Goal: Information Seeking & Learning: Learn about a topic

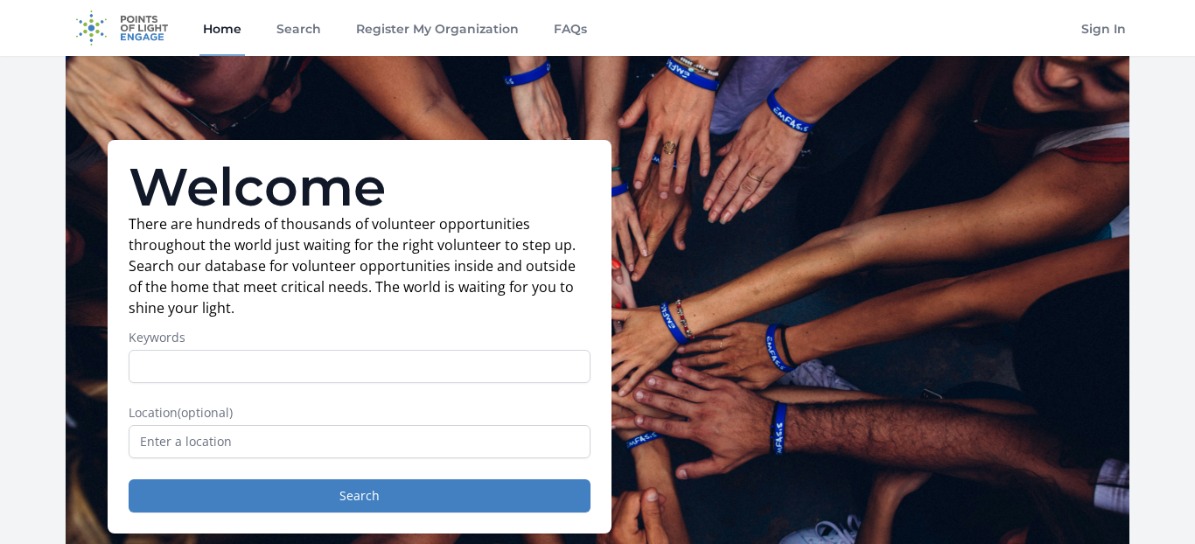
scroll to position [73, 0]
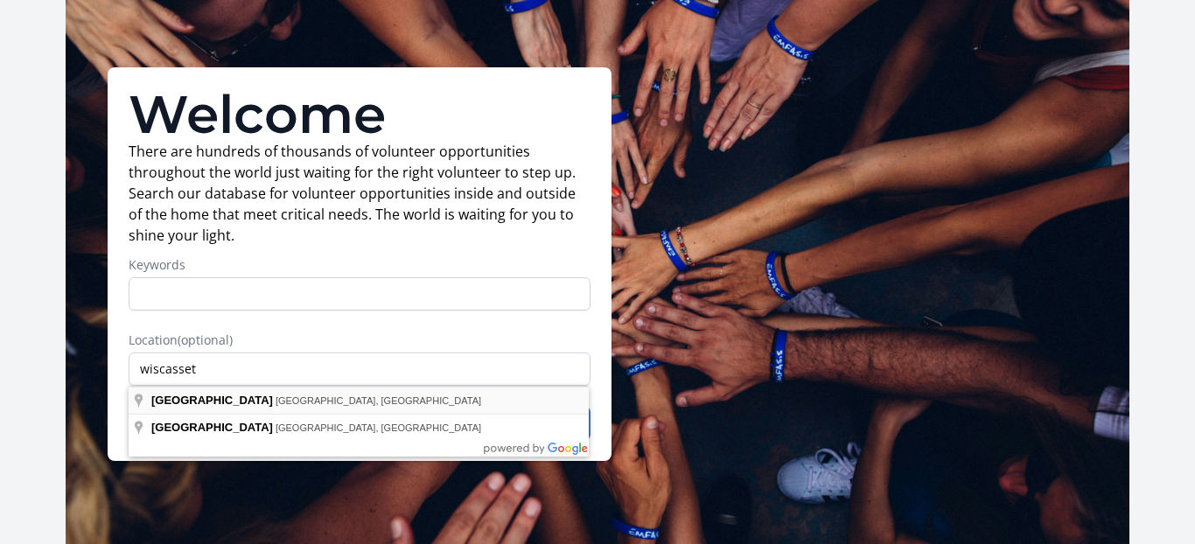
type input "[GEOGRAPHIC_DATA], [GEOGRAPHIC_DATA], [GEOGRAPHIC_DATA]"
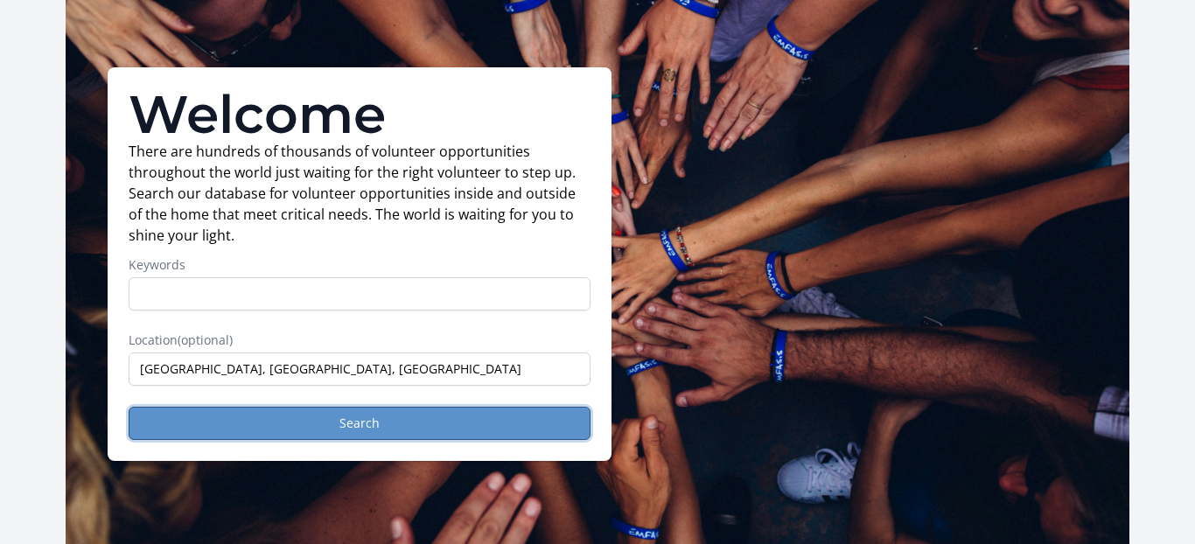
click at [431, 423] on button "Search" at bounding box center [360, 423] width 462 height 33
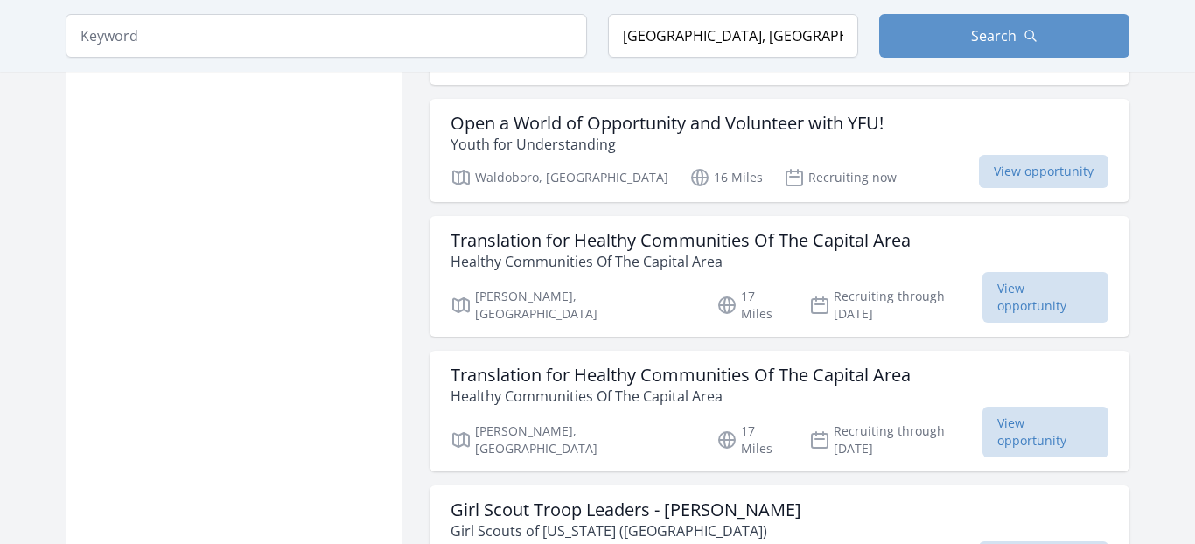
scroll to position [1598, 0]
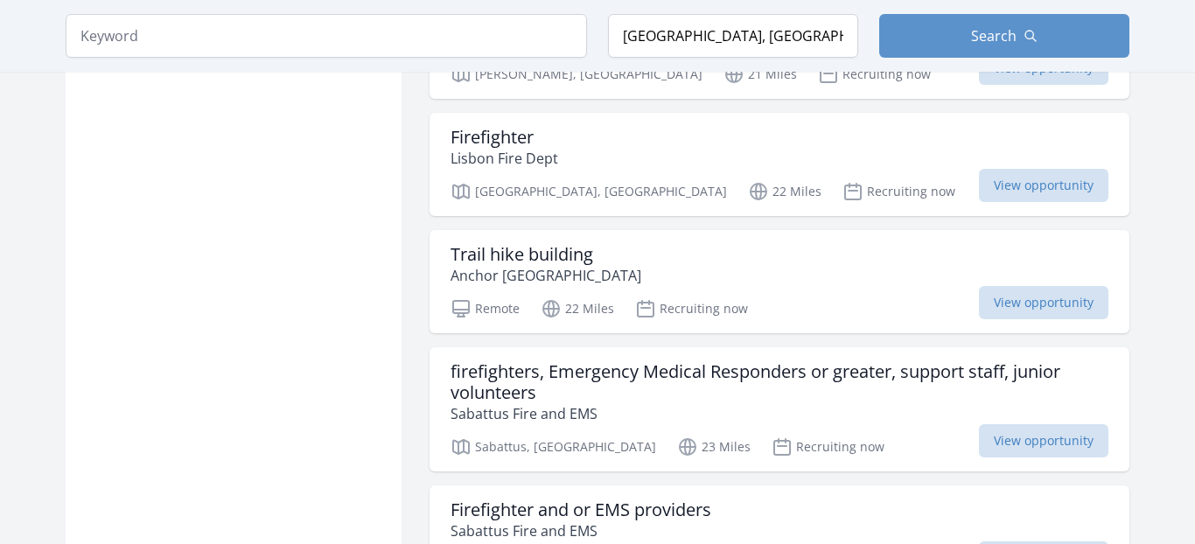
scroll to position [3842, 0]
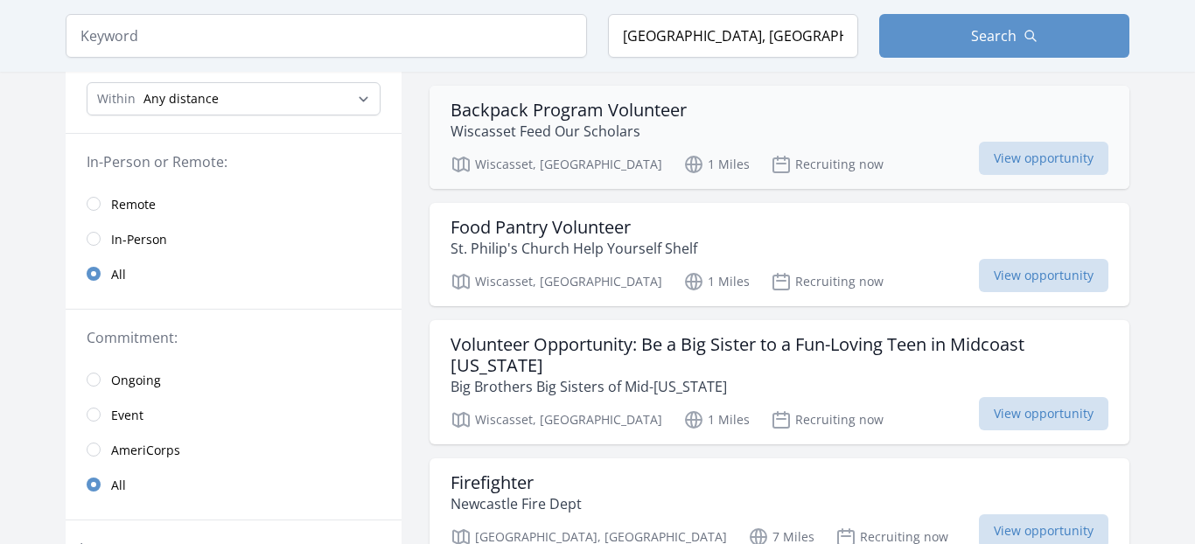
scroll to position [176, 0]
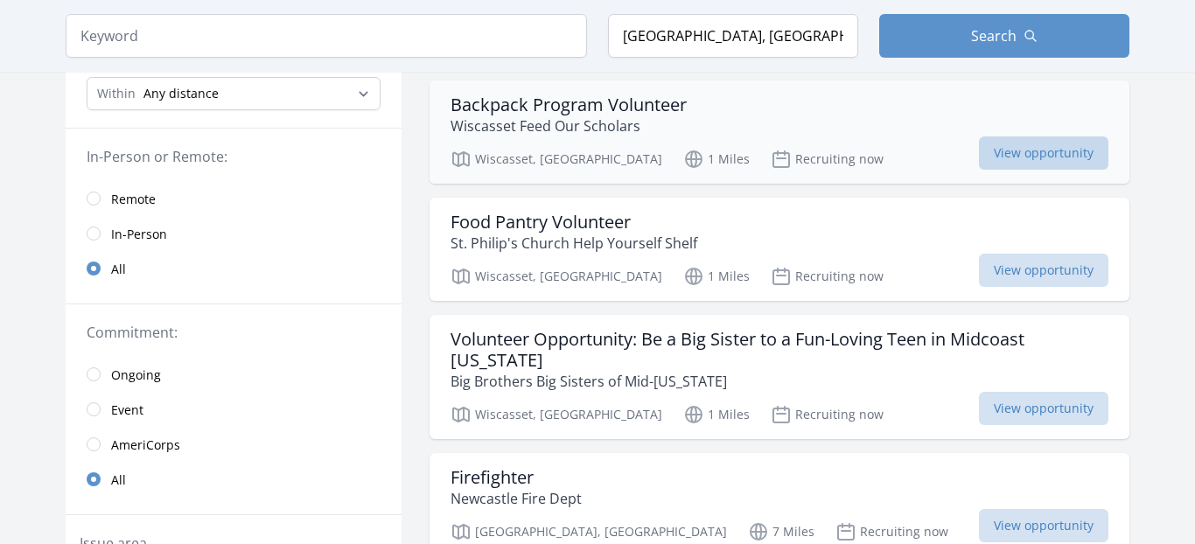
click at [1030, 142] on span "View opportunity" at bounding box center [1044, 153] width 130 height 33
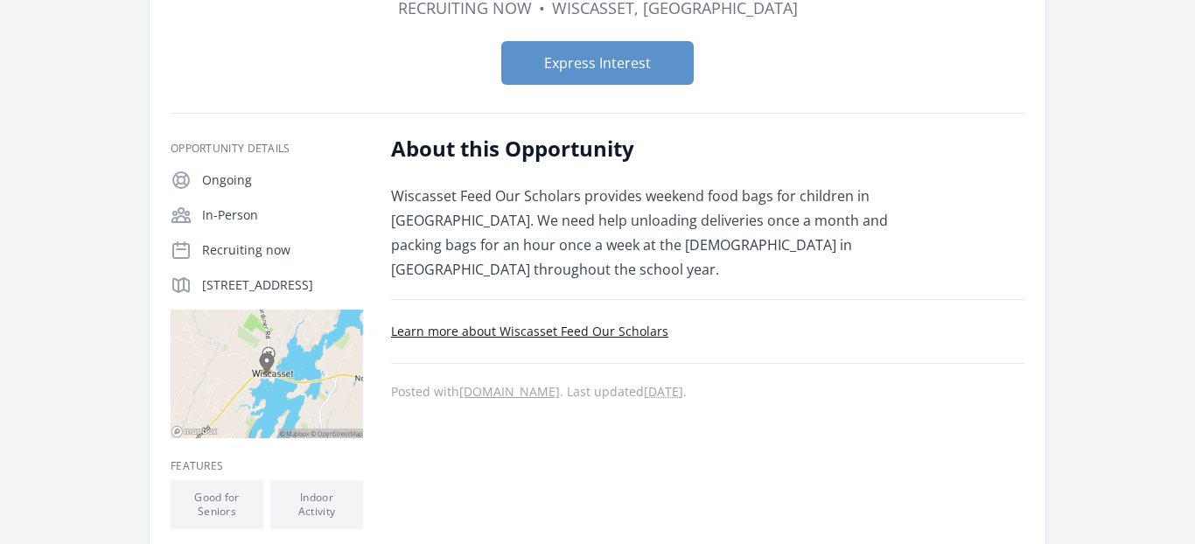
scroll to position [182, 0]
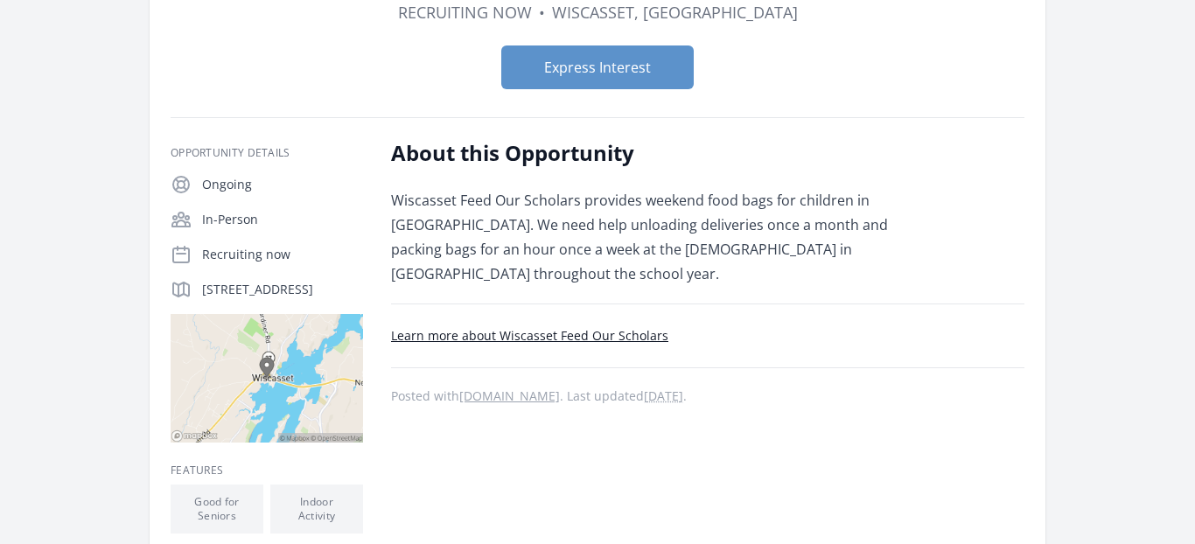
click at [461, 339] on link "Learn more about Wiscasset Feed Our Scholars" at bounding box center [529, 335] width 277 height 17
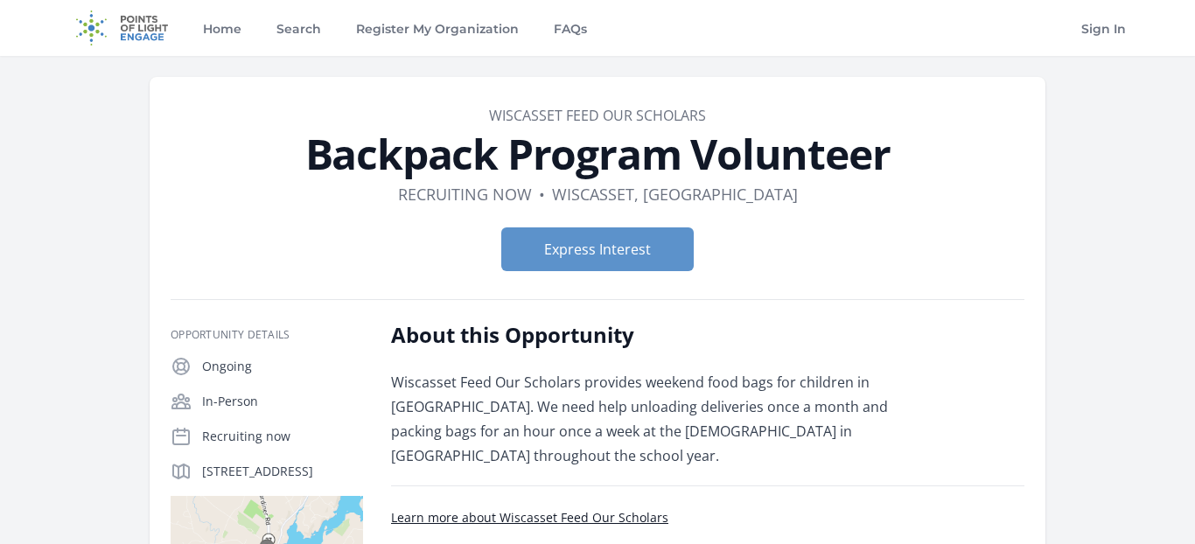
scroll to position [182, 0]
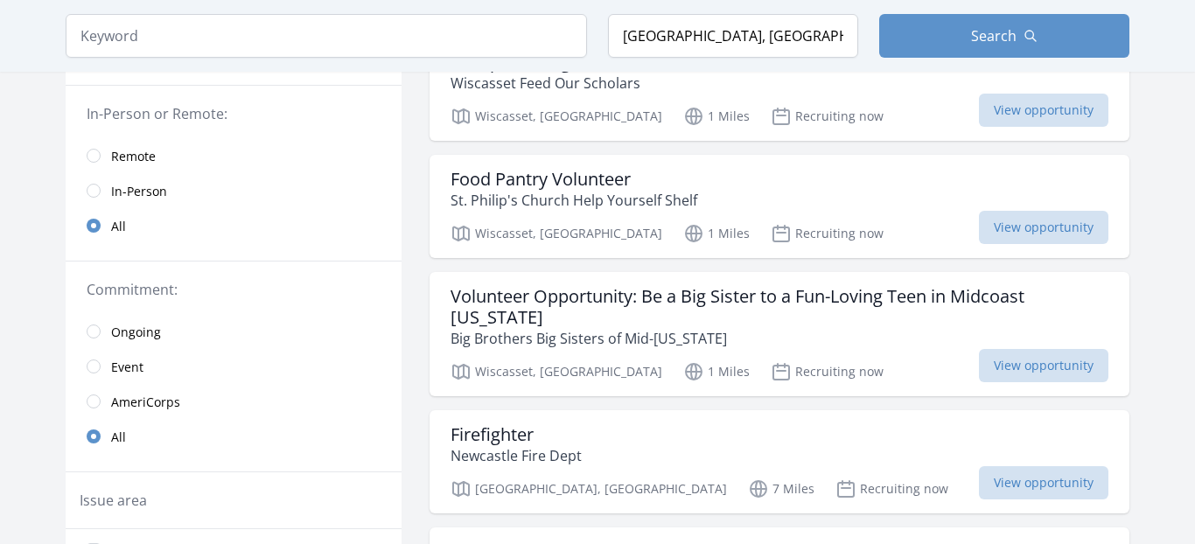
scroll to position [233, 0]
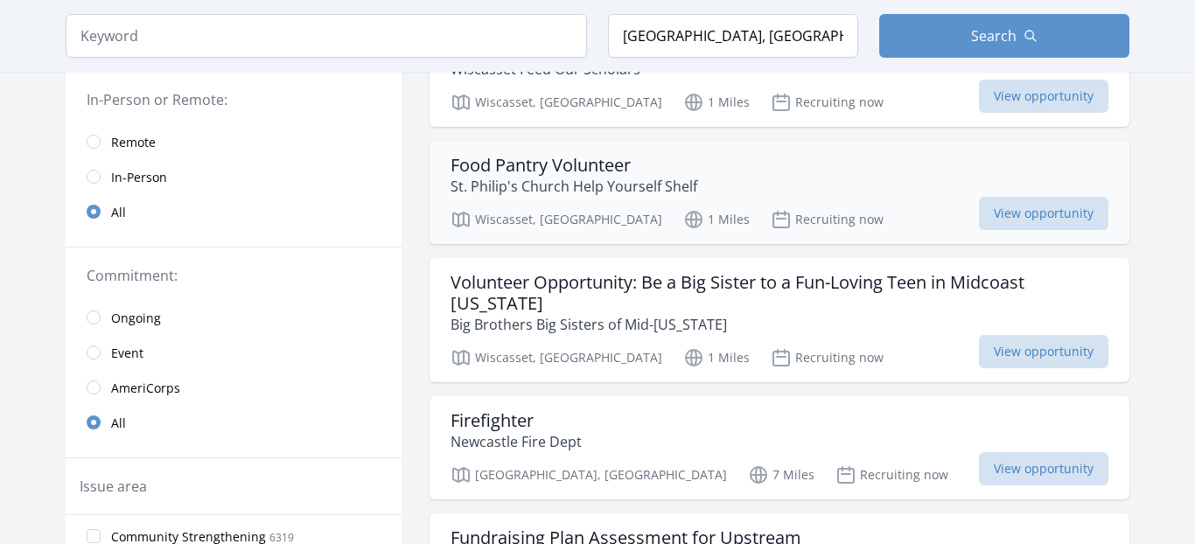
click at [589, 168] on h3 "Food Pantry Volunteer" at bounding box center [574, 165] width 247 height 21
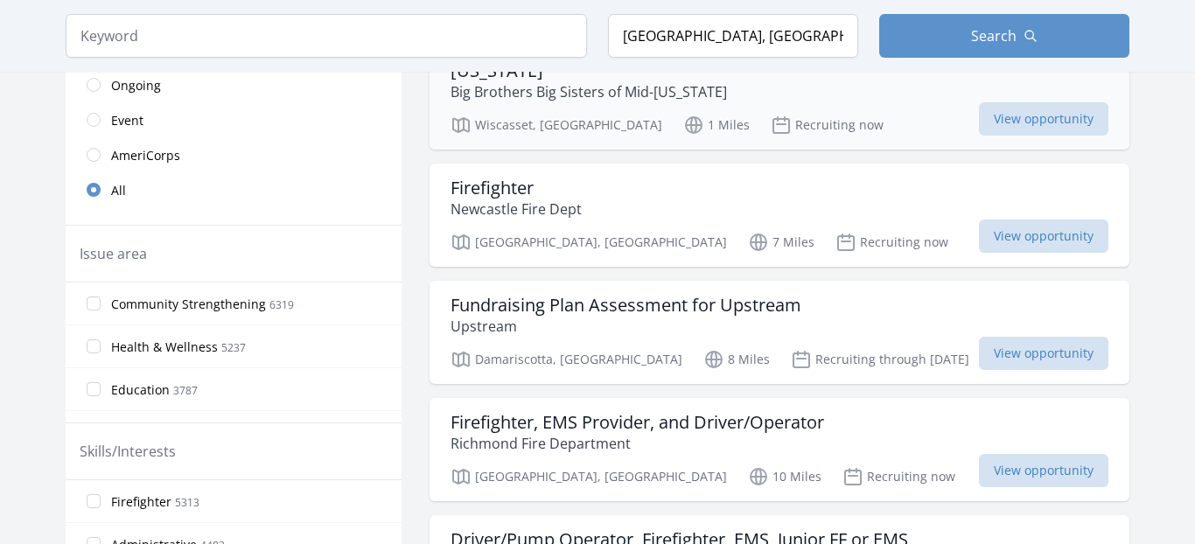
scroll to position [467, 0]
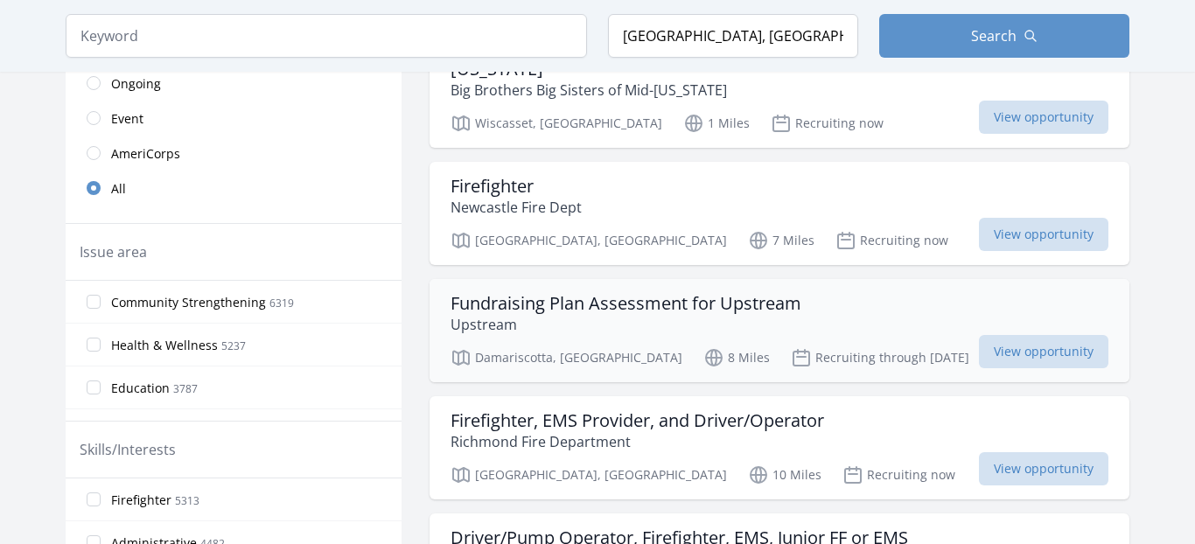
click at [774, 293] on h3 "Fundraising Plan Assessment for Upstream" at bounding box center [626, 303] width 351 height 21
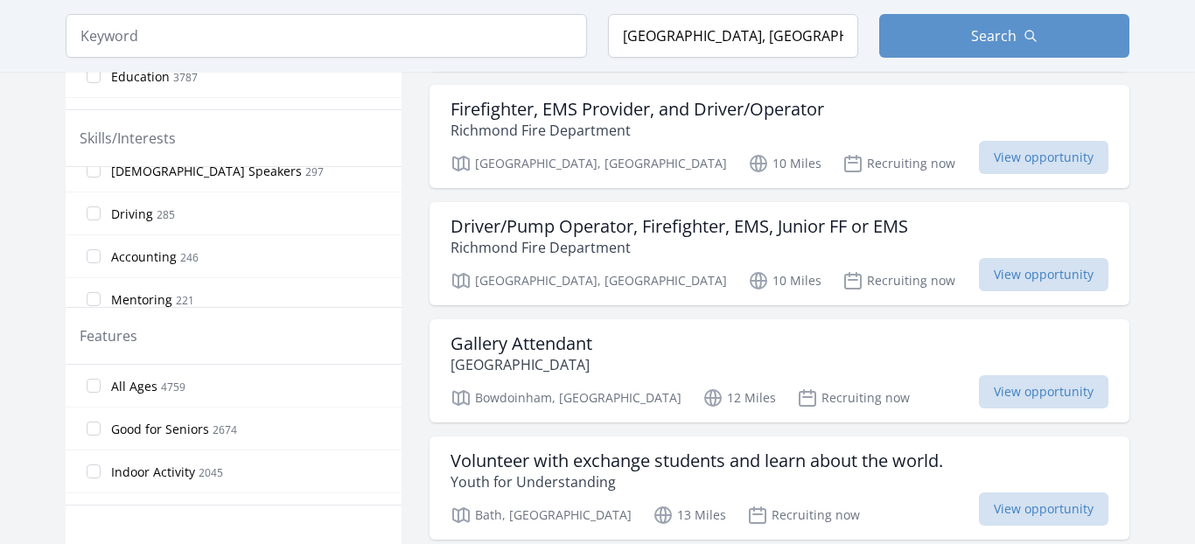
scroll to position [1178, 0]
click at [96, 208] on input "Driving 285" at bounding box center [94, 211] width 14 height 14
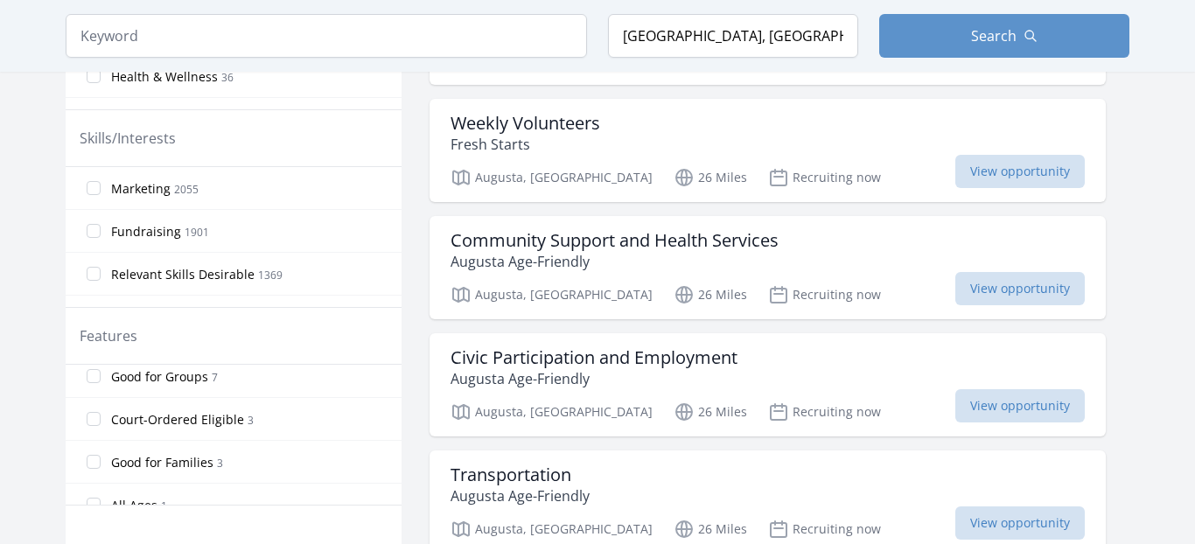
scroll to position [159, 0]
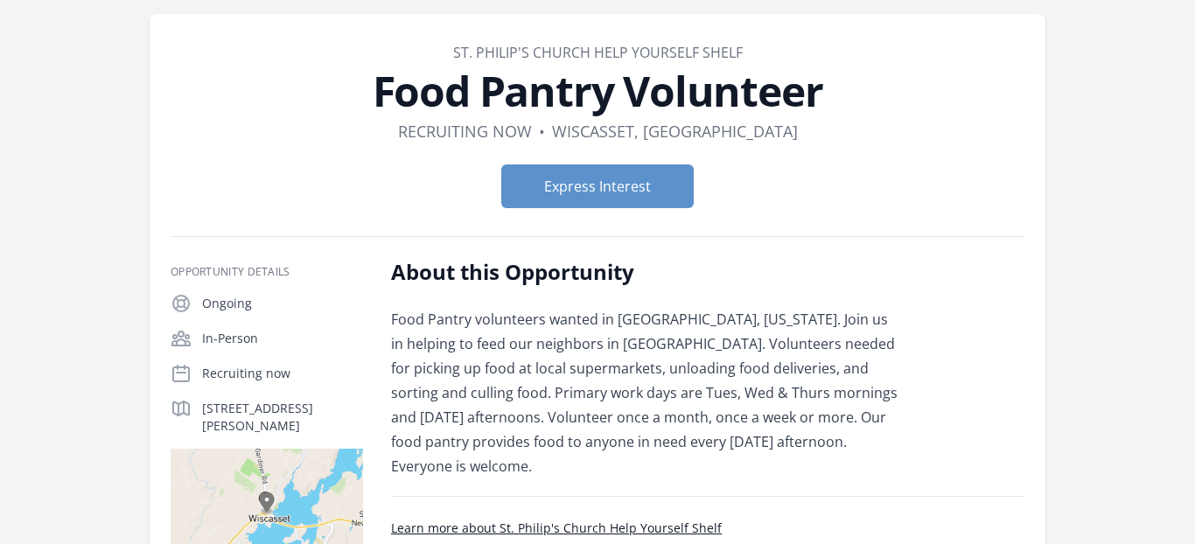
scroll to position [53, 0]
